Goal: Task Accomplishment & Management: Use online tool/utility

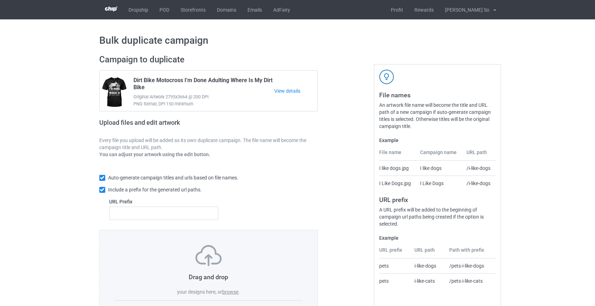
click at [229, 291] on label "browse" at bounding box center [230, 292] width 16 height 6
click at [0, 0] on input "browse" at bounding box center [0, 0] width 0 height 0
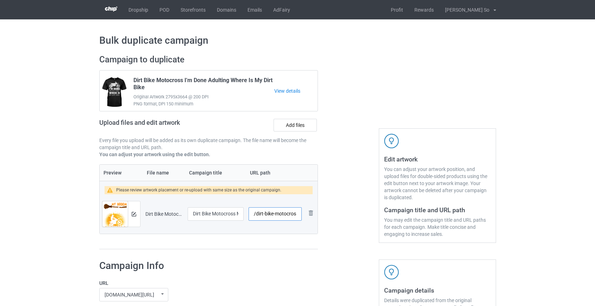
drag, startPoint x: 257, startPoint y: 209, endPoint x: 279, endPoint y: 209, distance: 22.2
click at [279, 209] on input "/dirt-bike-motocross-my-broom-broke-halloween" at bounding box center [275, 213] width 53 height 13
click at [261, 209] on input "/dirt-bike-motocross-my-broom-broke-halloween" at bounding box center [275, 213] width 53 height 13
drag, startPoint x: 257, startPoint y: 210, endPoint x: 269, endPoint y: 211, distance: 12.3
click at [269, 211] on input "/dirt-bike-motocross-my-broom-broke-halloween" at bounding box center [275, 213] width 53 height 13
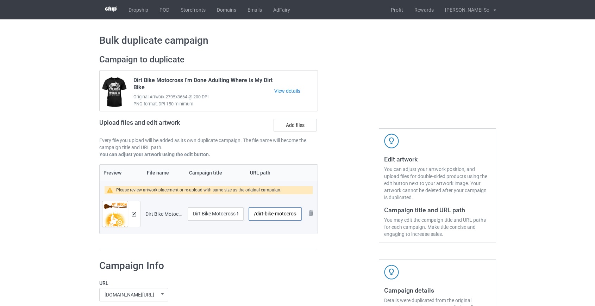
click at [268, 209] on input "/dirt-bike-motocross-my-broom-broke-halloween" at bounding box center [275, 213] width 53 height 13
click at [260, 211] on input "/dirt-bike-motocross-my-broom-broke-halloween" at bounding box center [275, 213] width 53 height 13
type input "/db-broke-halloween"
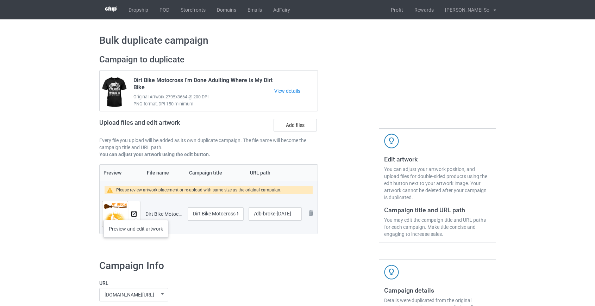
click at [136, 213] on img at bounding box center [134, 214] width 5 height 5
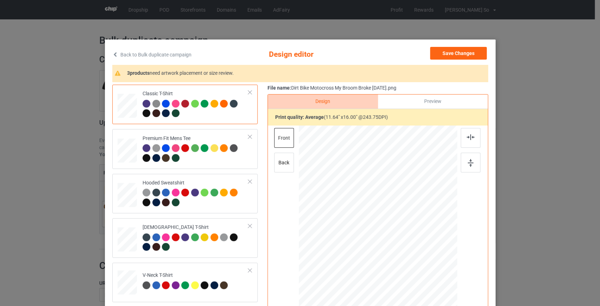
click at [165, 52] on link "Back to Bulk duplicate campaign" at bounding box center [151, 54] width 79 height 15
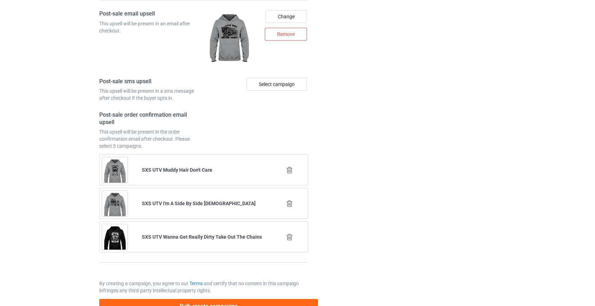
scroll to position [978, 0]
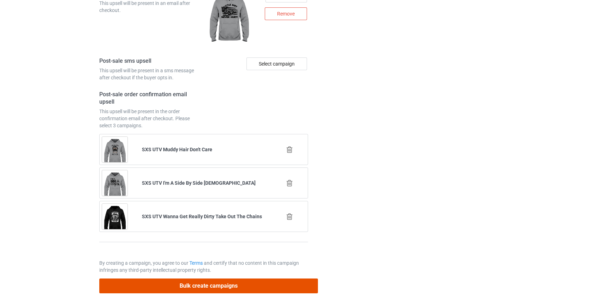
click at [217, 282] on button "Bulk create campaigns" at bounding box center [208, 285] width 219 height 14
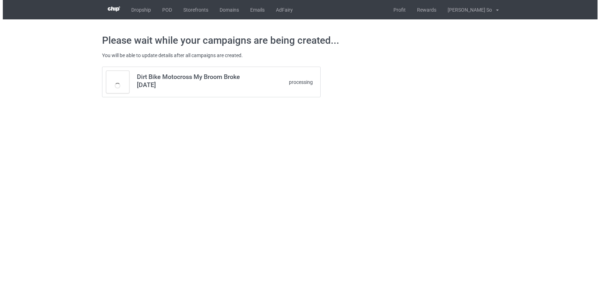
scroll to position [0, 0]
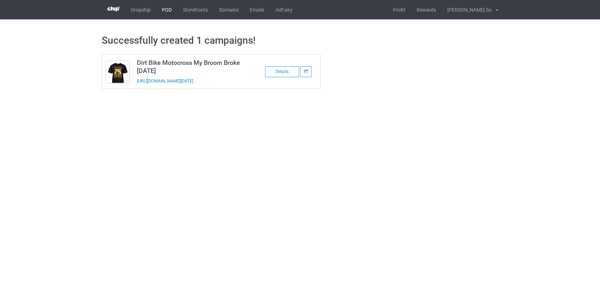
click at [164, 8] on link "POD" at bounding box center [166, 9] width 21 height 19
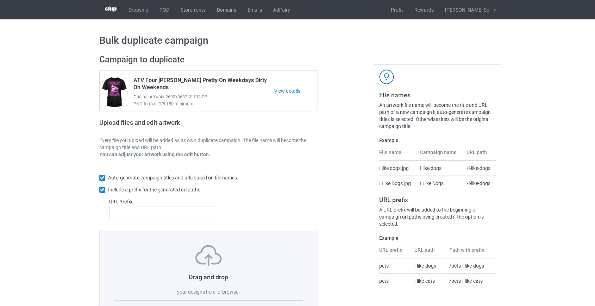
click at [227, 290] on label "browse" at bounding box center [230, 292] width 16 height 6
click at [0, 0] on input "browse" at bounding box center [0, 0] width 0 height 0
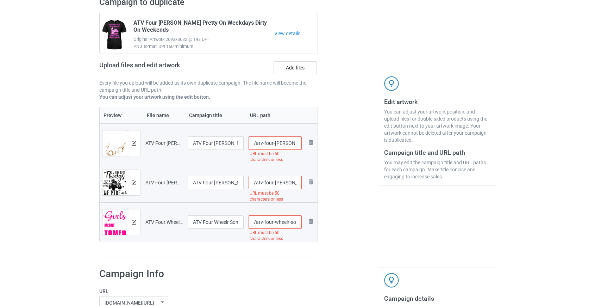
scroll to position [64, 0]
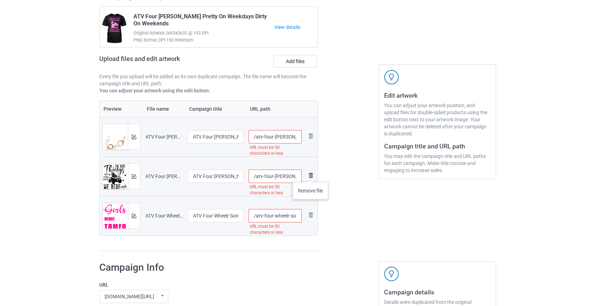
click at [310, 175] on img at bounding box center [311, 175] width 8 height 8
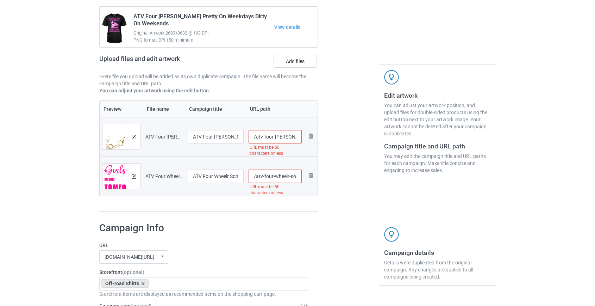
scroll to position [0, 118]
drag, startPoint x: 260, startPoint y: 136, endPoint x: 268, endPoint y: 130, distance: 9.6
click at [275, 137] on input "/atv-four-[PERSON_NAME]-mud-holes-the-only-place-where-[MEDICAL_DATA]-is-enjoya…" at bounding box center [275, 136] width 53 height 13
type input "/atv-enjoyable"
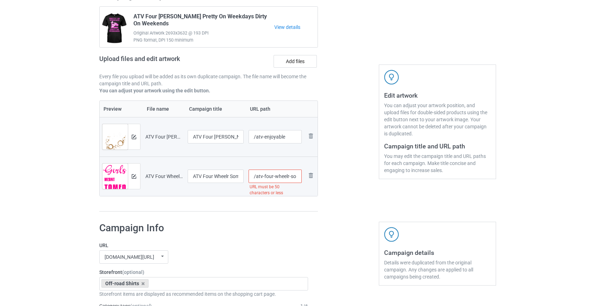
scroll to position [0, 95]
drag, startPoint x: 261, startPoint y: 173, endPoint x: 260, endPoint y: 177, distance: 4.3
click at [260, 177] on input "/atv-four-wheelr-some-girls-aren-t-meant-to-be-tamed-ridin-dirty" at bounding box center [275, 175] width 53 height 13
type input "/atv-tamed-ridin-dirty"
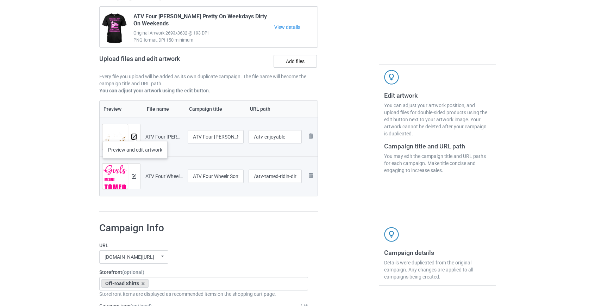
click at [135, 134] on button at bounding box center [134, 137] width 5 height 6
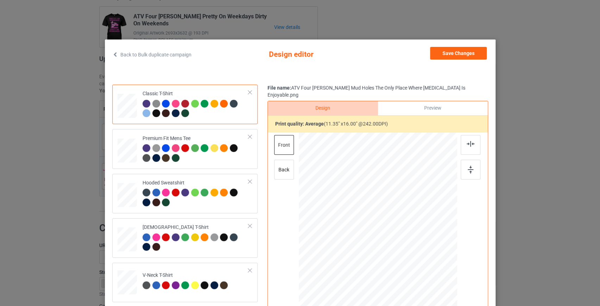
click at [130, 52] on link "Back to Bulk duplicate campaign" at bounding box center [151, 54] width 79 height 15
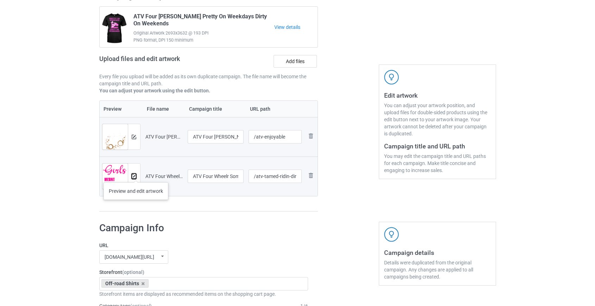
click at [136, 175] on img at bounding box center [134, 176] width 5 height 5
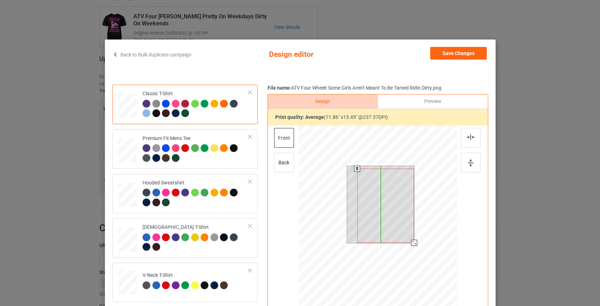
click at [410, 261] on div at bounding box center [378, 225] width 158 height 200
drag, startPoint x: 375, startPoint y: 191, endPoint x: 375, endPoint y: 174, distance: 17.3
click at [375, 174] on div at bounding box center [380, 203] width 57 height 74
click at [414, 265] on div at bounding box center [378, 225] width 158 height 200
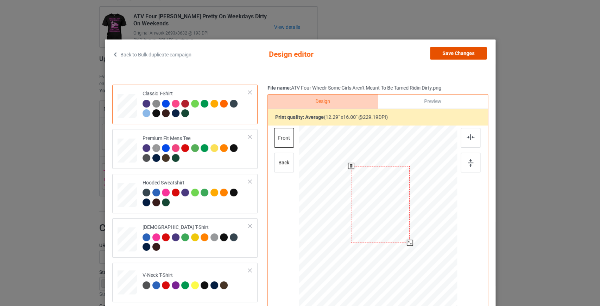
click at [469, 54] on button "Save Changes" at bounding box center [458, 53] width 57 height 13
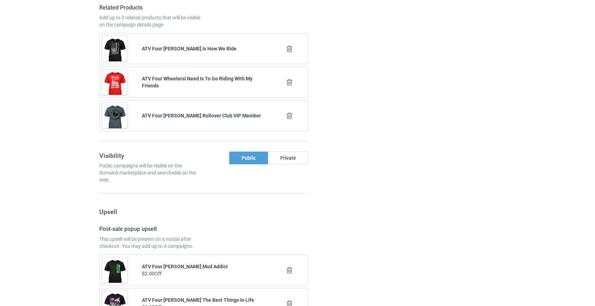
scroll to position [1004, 0]
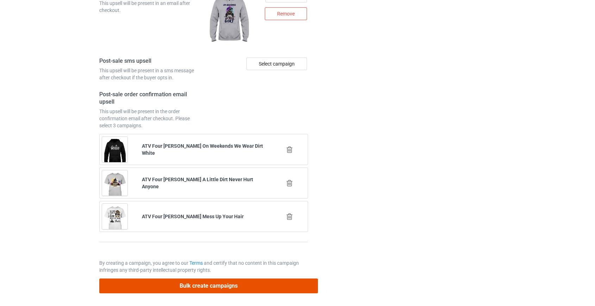
click at [241, 285] on button "Bulk create campaigns" at bounding box center [208, 285] width 219 height 14
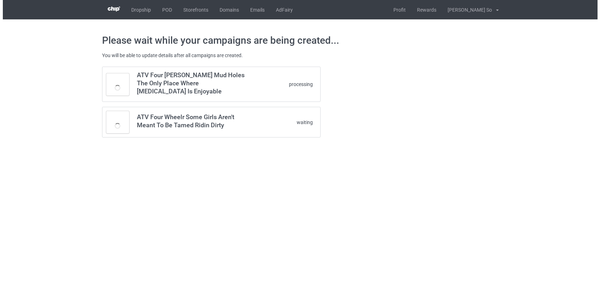
scroll to position [0, 0]
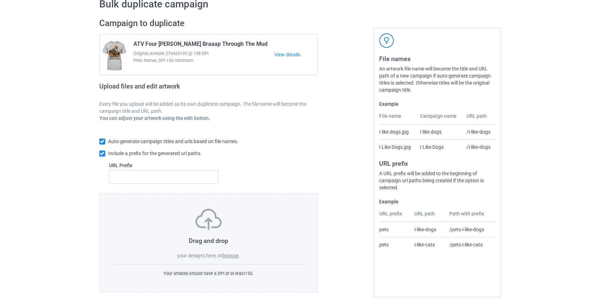
scroll to position [37, 0]
click at [229, 250] on div "Drag and drop your designs here, or browse ." at bounding box center [208, 233] width 189 height 50
click at [230, 252] on label "browse" at bounding box center [230, 255] width 16 height 6
click at [0, 0] on input "browse" at bounding box center [0, 0] width 0 height 0
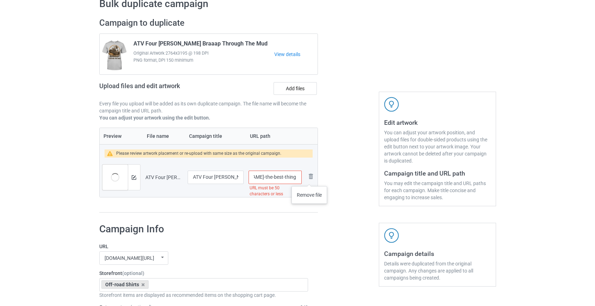
scroll to position [0, 102]
drag, startPoint x: 263, startPoint y: 175, endPoint x: 269, endPoint y: 174, distance: 6.1
click at [269, 174] on input "/atv-four-wheeler-the-best-things-are-the-ones-we-ride-with-friends" at bounding box center [275, 176] width 53 height 13
click at [273, 175] on input "/atv-with-friends" at bounding box center [275, 176] width 53 height 13
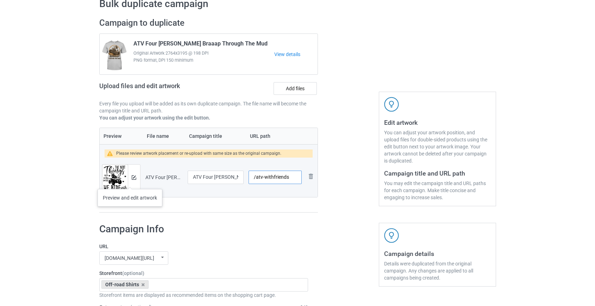
type input "/atv-withfriends"
click at [137, 175] on div at bounding box center [134, 176] width 12 height 25
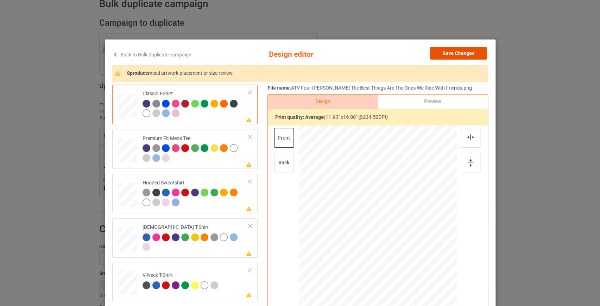
click at [448, 50] on button "Save Changes" at bounding box center [458, 53] width 57 height 13
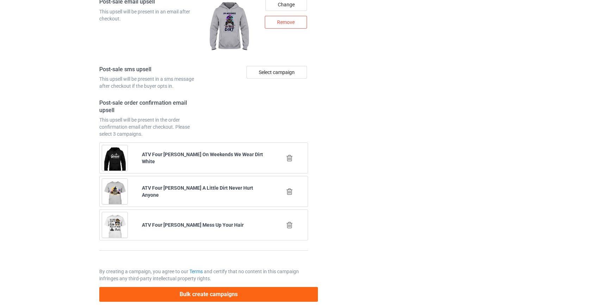
scroll to position [978, 0]
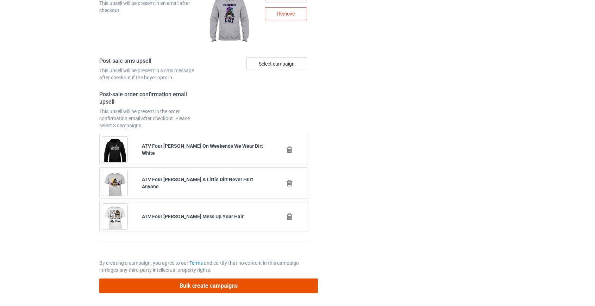
click at [246, 284] on button "Bulk create campaigns" at bounding box center [208, 285] width 219 height 14
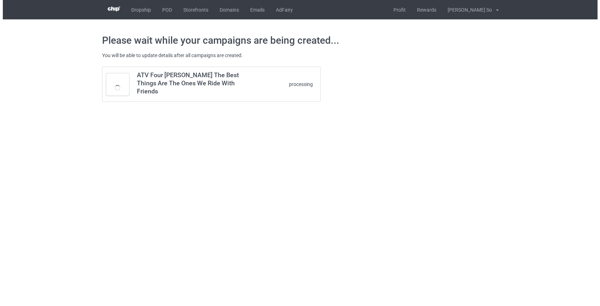
scroll to position [0, 0]
